Goal: Task Accomplishment & Management: Use online tool/utility

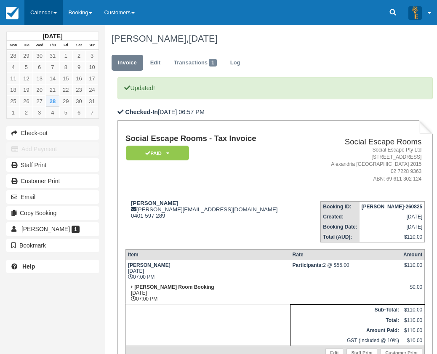
click at [54, 18] on link "Calendar" at bounding box center [43, 12] width 38 height 25
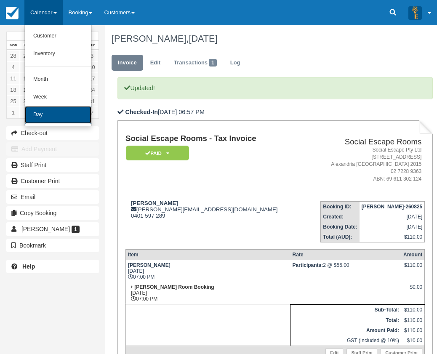
click at [61, 112] on link "Day" at bounding box center [58, 115] width 67 height 18
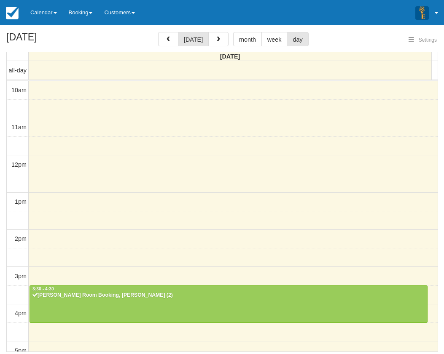
select select
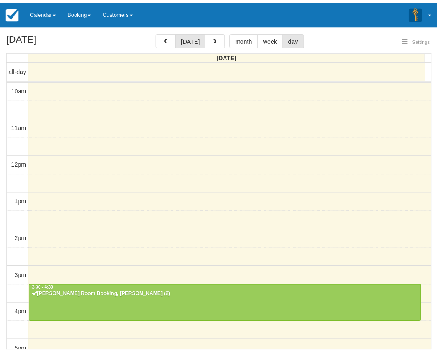
scroll to position [195, 0]
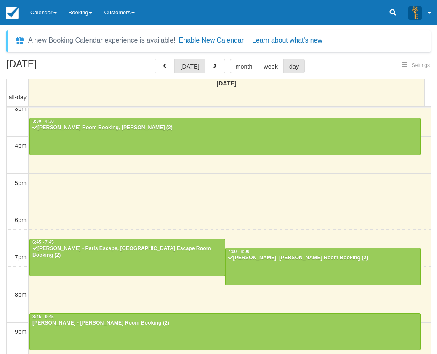
select select
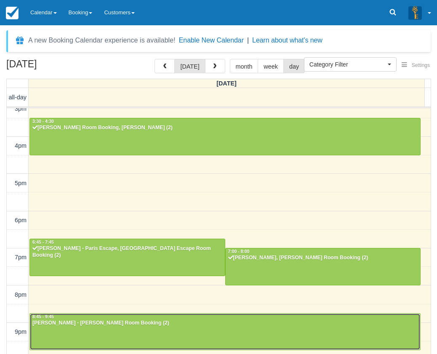
click at [213, 323] on div "Andrew Scott - Ransom, Ransom Room Booking (2)" at bounding box center [225, 323] width 386 height 7
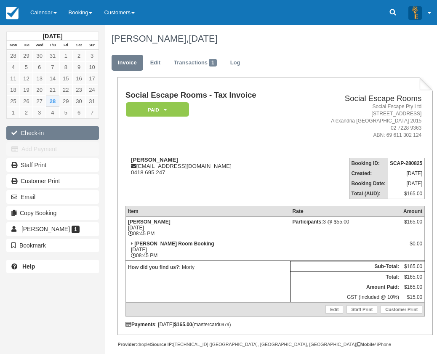
click at [49, 133] on button "Check-in" at bounding box center [52, 132] width 93 height 13
